Goal: Find specific page/section

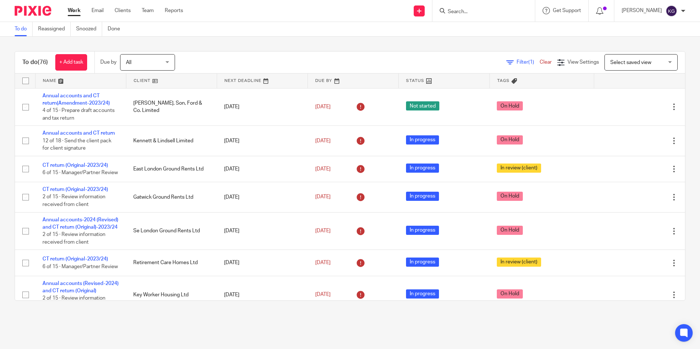
click at [469, 11] on input "Search" at bounding box center [480, 12] width 66 height 7
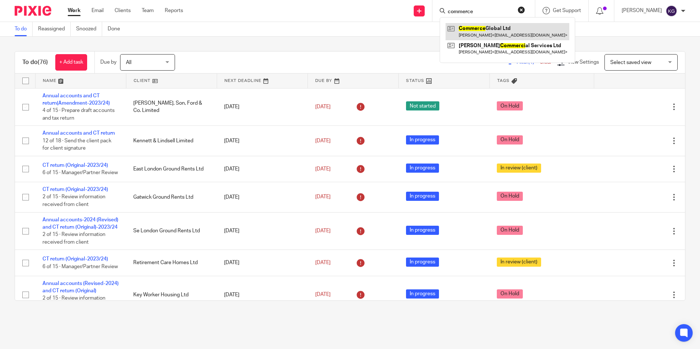
type input "commerce"
click at [478, 36] on link at bounding box center [507, 31] width 124 height 17
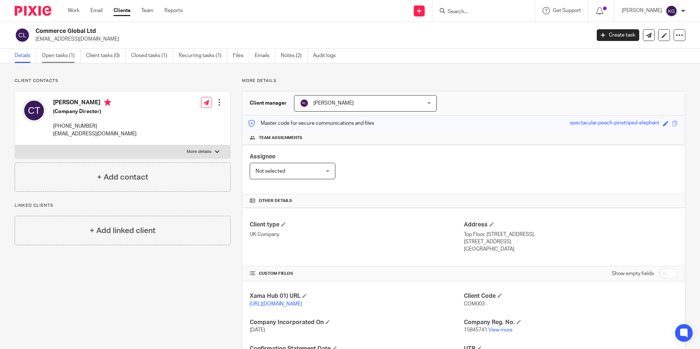
click at [67, 52] on link "Open tasks (1)" at bounding box center [61, 56] width 39 height 14
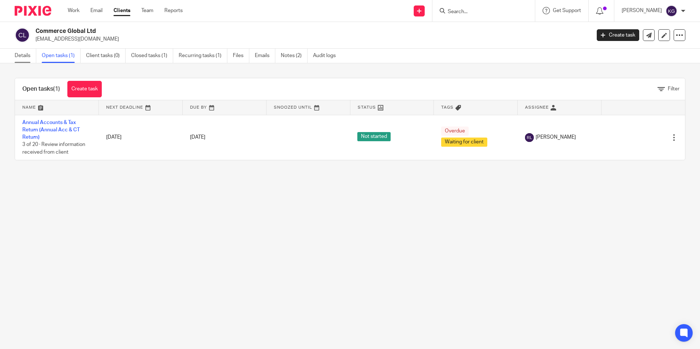
click at [30, 58] on link "Details" at bounding box center [26, 56] width 22 height 14
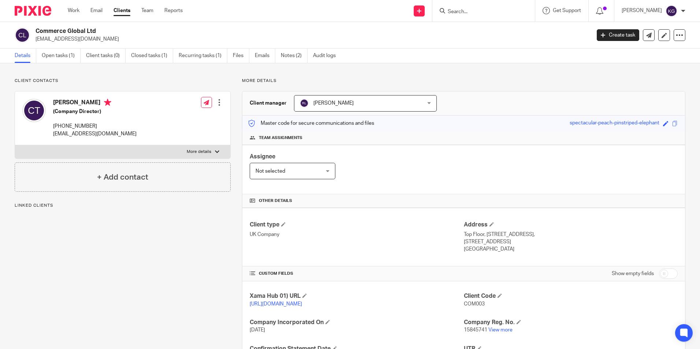
scroll to position [97, 0]
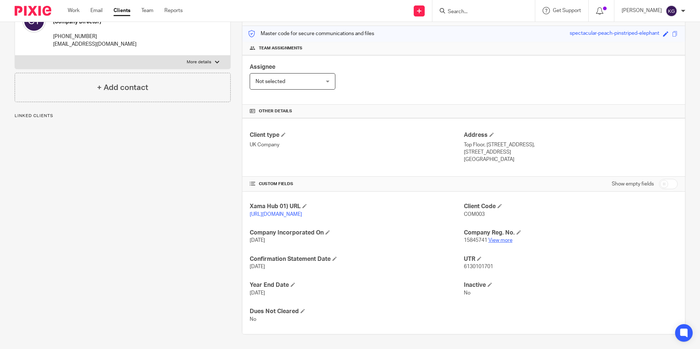
click at [496, 240] on link "View more" at bounding box center [500, 240] width 24 height 5
